Goal: Task Accomplishment & Management: Manage account settings

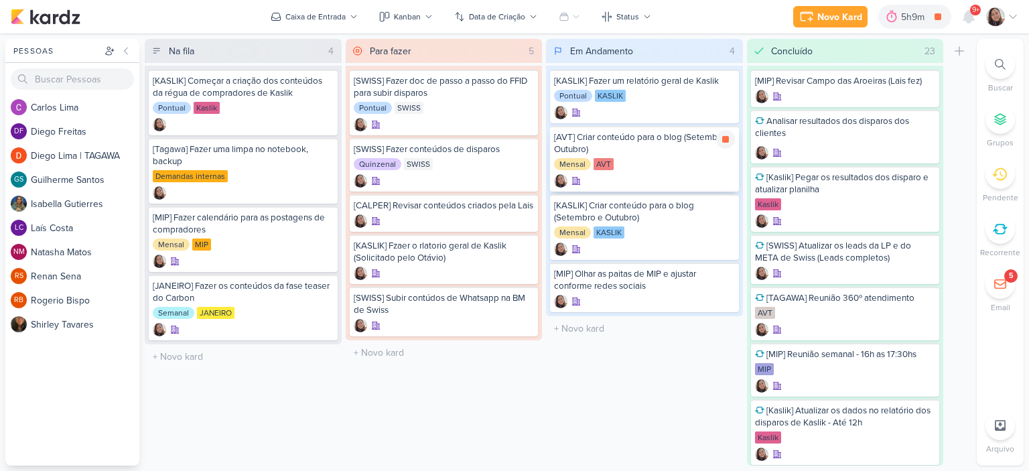
click at [681, 157] on div "[AVT] Criar conteúdo para o blog (Setembro e Outubro) Mensal AVT" at bounding box center [644, 159] width 189 height 66
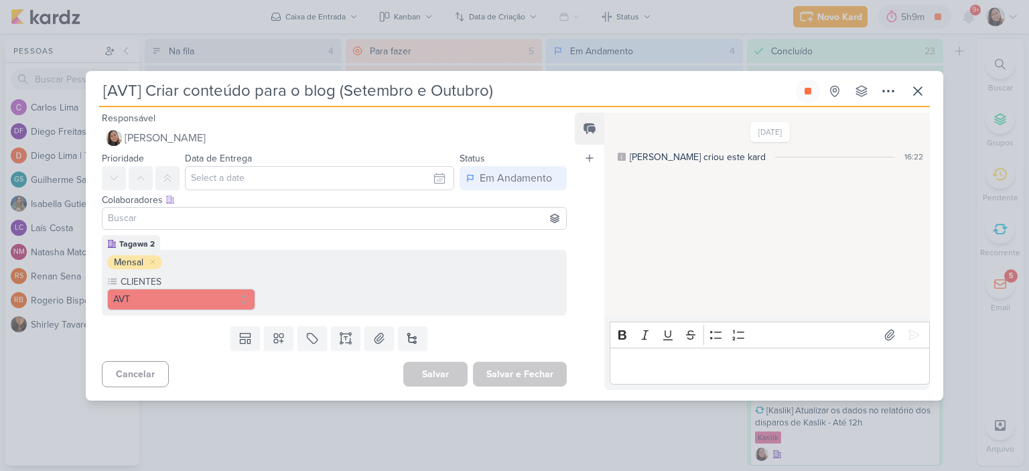
drag, startPoint x: 523, startPoint y: 88, endPoint x: 97, endPoint y: 85, distance: 425.6
click at [97, 85] on div "[AVT] Criar conteúdo para o blog (Setembro e Outubro) Criado por mim nenhum gru…" at bounding box center [515, 240] width 858 height 322
click at [480, 77] on div "[AVT] Criar conteúdo para o blog (Setembro e Outubro) Criado por mim" at bounding box center [515, 236] width 858 height 330
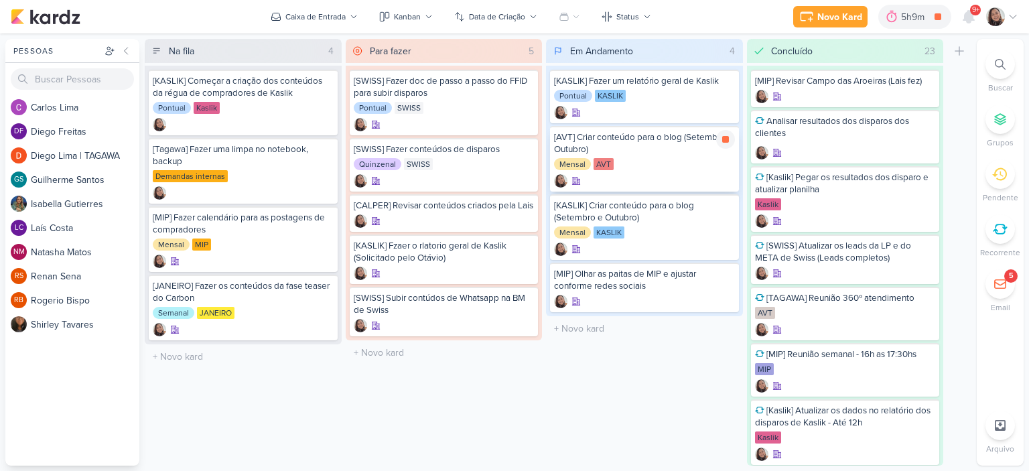
click at [646, 132] on div "[AVT] Criar conteúdo para o blog (Setembro e Outubro)" at bounding box center [644, 143] width 181 height 24
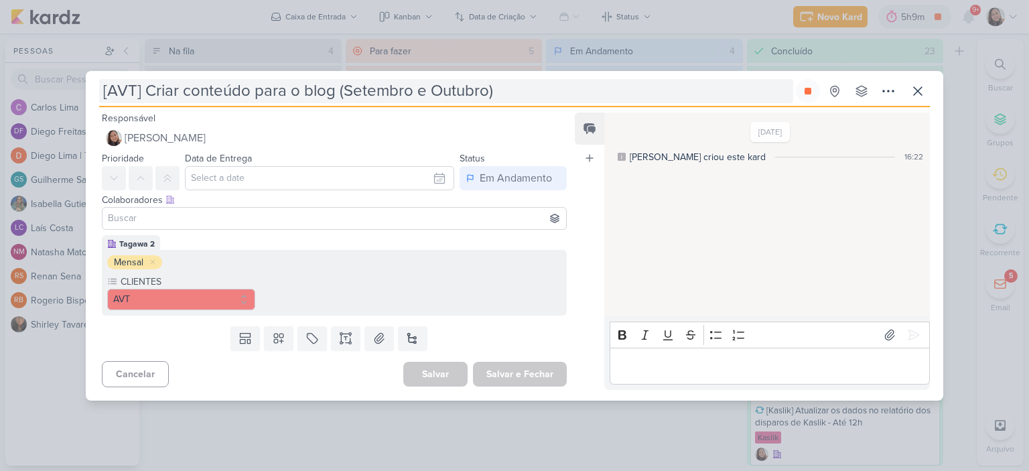
click at [487, 92] on input "[AVT] Criar conteúdo para o blog (Setembro e Outubro)" at bounding box center [446, 91] width 694 height 24
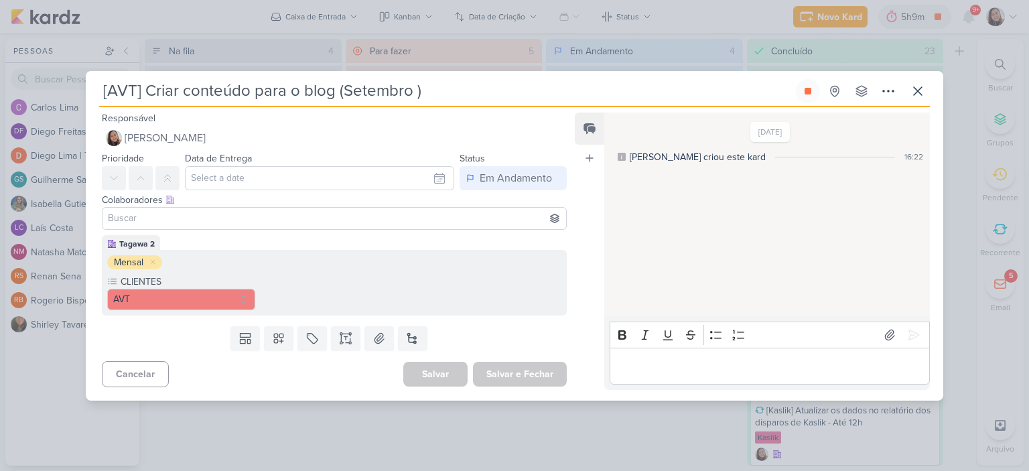
type input "[AVT] Criar conteúdo para o blog (Setembro)"
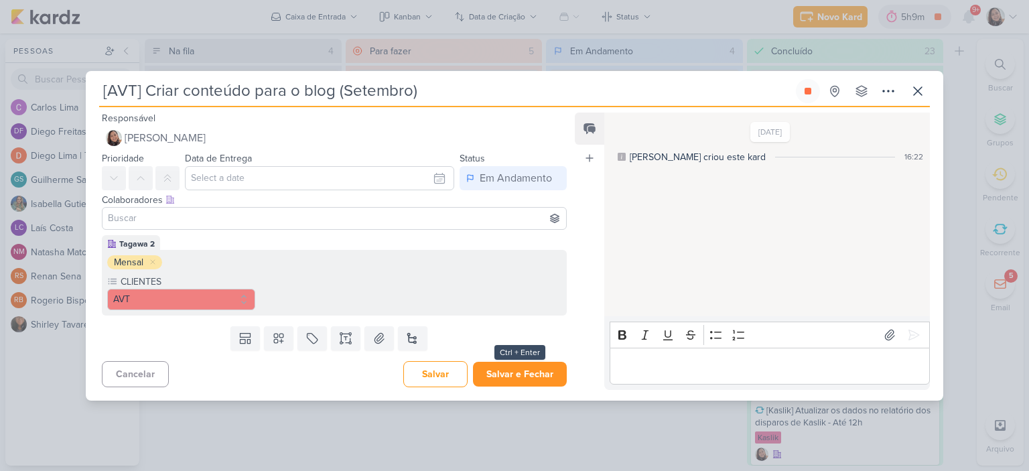
type input "[AVT] Criar conteúdo para o blog (Setembro)"
click at [509, 367] on button "Salvar e Fechar" at bounding box center [520, 374] width 94 height 25
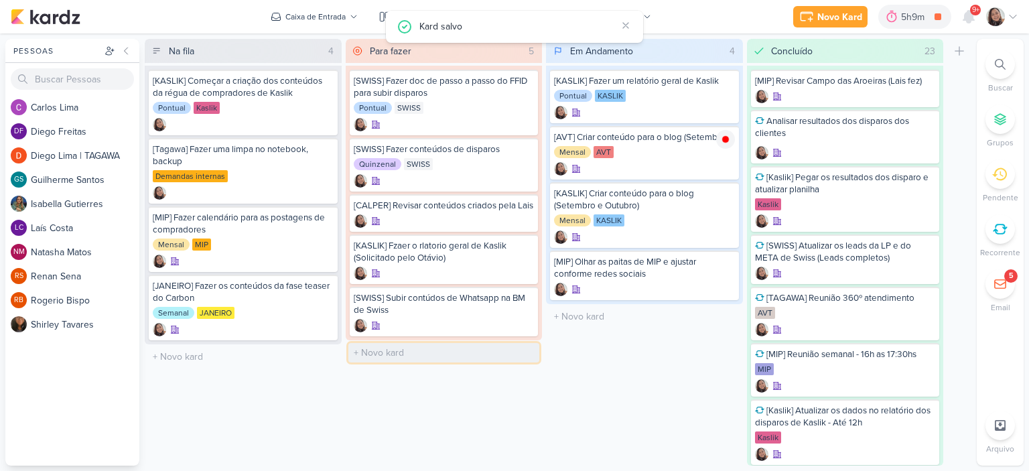
click at [382, 361] on input "text" at bounding box center [444, 352] width 192 height 19
paste input "[AVT] Criar conteúdo para o blog (Setembro e Outubro)"
click at [501, 362] on input "[AVT] Criar conteúdo para o blog (Setembro e Outubro)" at bounding box center [444, 352] width 192 height 19
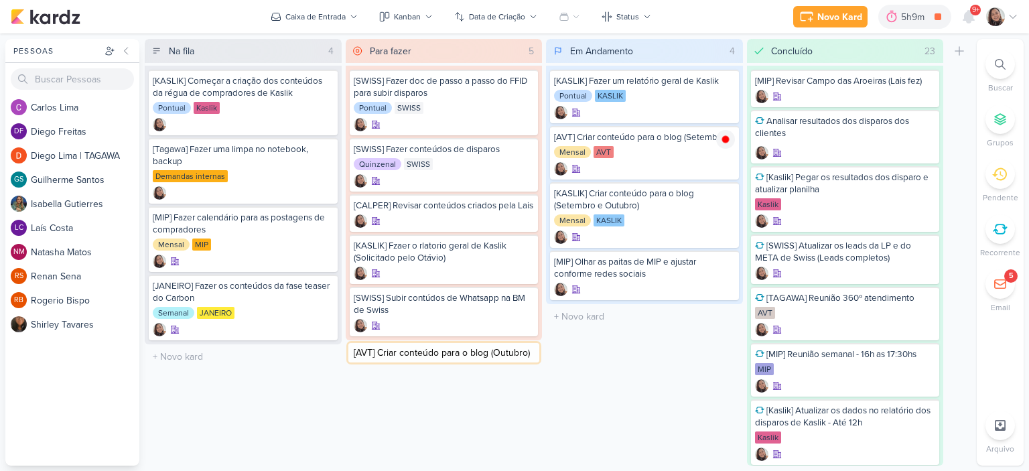
type input "[AVT] Criar conteúdo para o blog (Outubro)"
click at [602, 357] on div "Em Andamento 4 Mover Para Esquerda Mover Para Direita [GEOGRAPHIC_DATA] [KASLIK…" at bounding box center [644, 252] width 197 height 427
click at [519, 363] on input "[AVT] Criar conteúdo para o blog (Outubro)" at bounding box center [444, 352] width 192 height 19
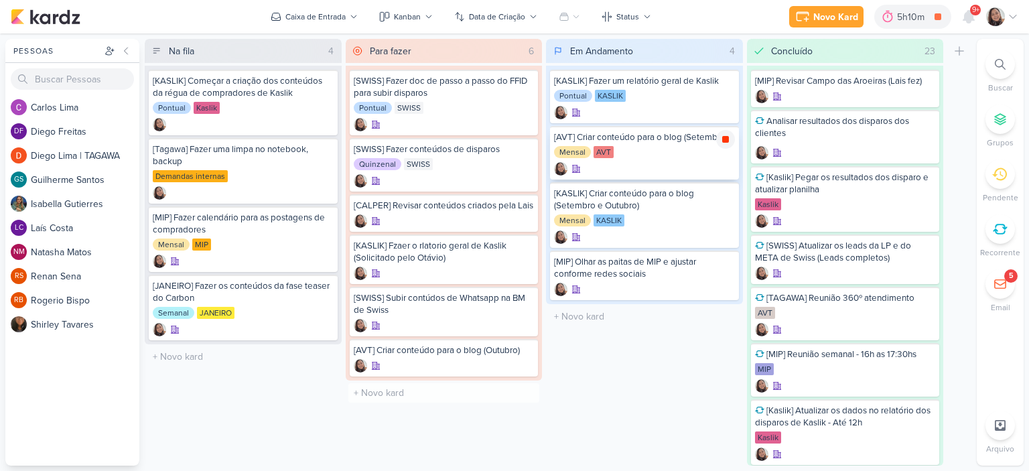
click at [725, 147] on div at bounding box center [725, 139] width 19 height 19
